Goal: Task Accomplishment & Management: Use online tool/utility

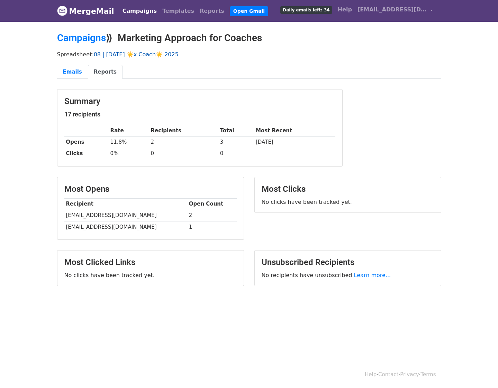
click at [121, 53] on link "08 | [DATE] ☀️x Coach☀️ 2025" at bounding box center [136, 54] width 85 height 7
drag, startPoint x: 265, startPoint y: 288, endPoint x: 332, endPoint y: 286, distance: 67.8
click at [332, 286] on td "[EMAIL_ADDRESS][DOMAIN_NAME]" at bounding box center [348, 288] width 172 height 11
copy td "[EMAIL_ADDRESS][DOMAIN_NAME]"
